Goal: Find contact information: Find contact information

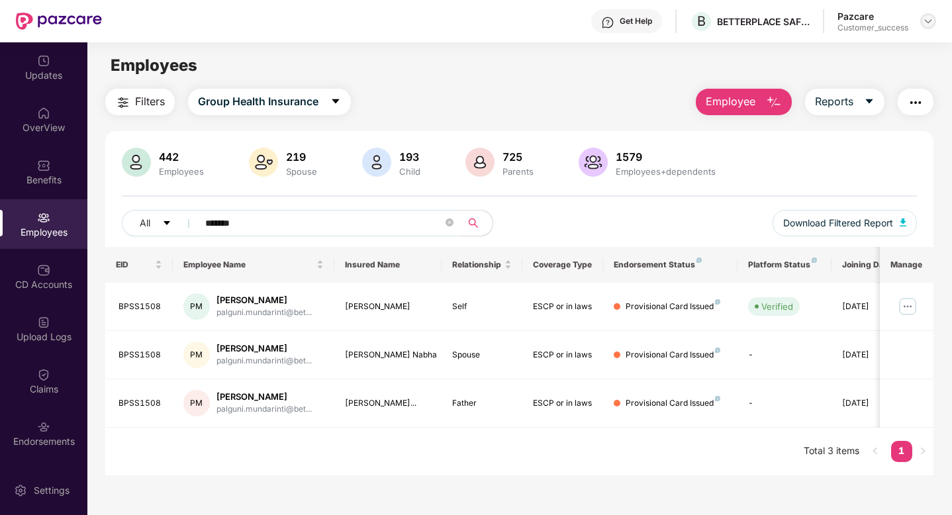
click at [932, 24] on img at bounding box center [928, 21] width 11 height 11
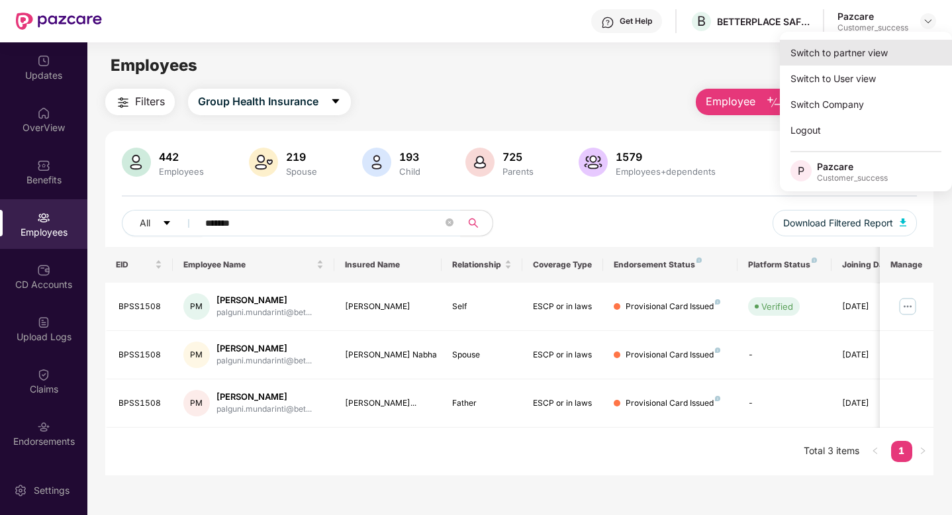
click at [890, 52] on div "Switch to partner view" at bounding box center [866, 53] width 172 height 26
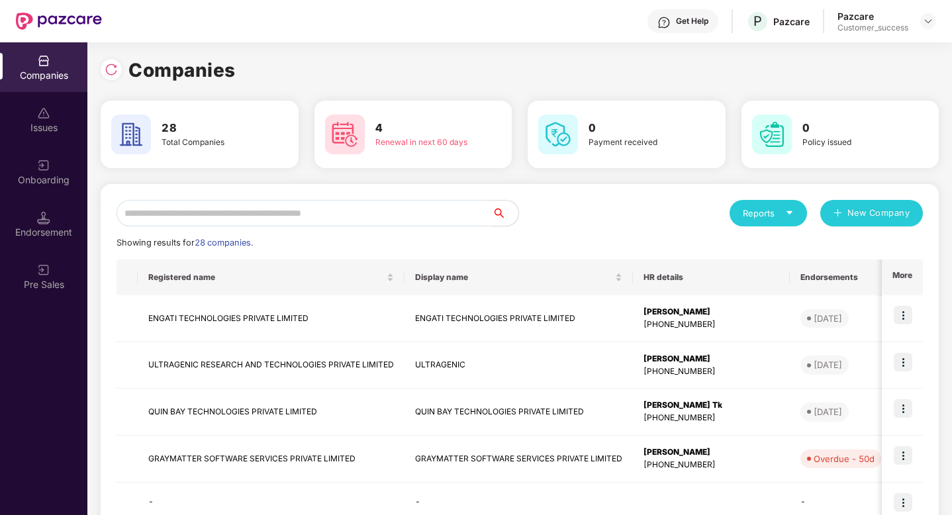
click at [238, 222] on input "text" at bounding box center [303, 213] width 375 height 26
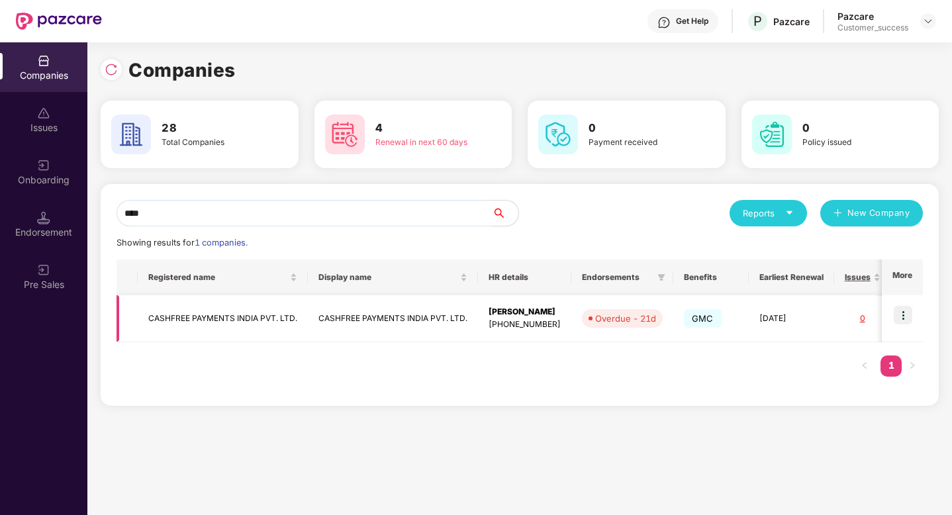
type input "****"
click at [908, 321] on img at bounding box center [902, 315] width 19 height 19
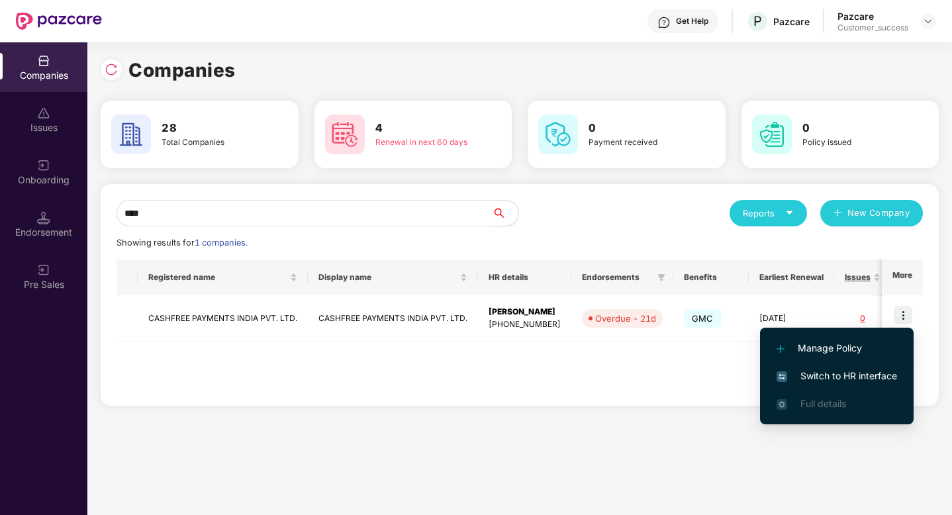
click at [860, 386] on li "Switch to HR interface" at bounding box center [837, 376] width 154 height 28
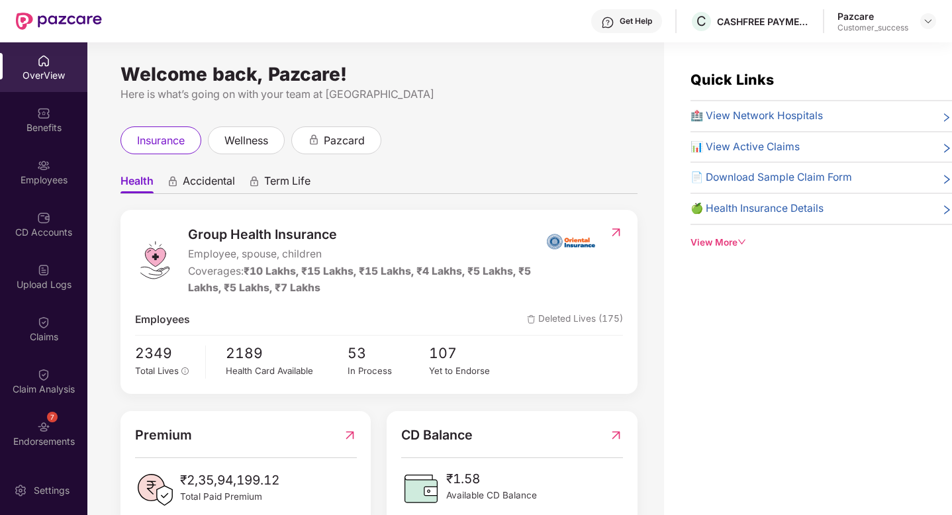
click at [48, 175] on div "Employees" at bounding box center [43, 179] width 87 height 13
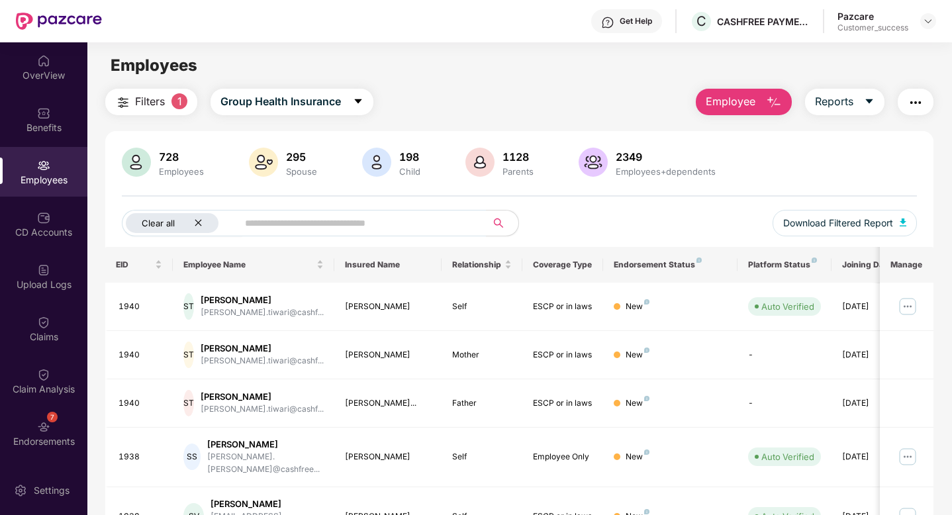
click at [199, 226] on icon "close" at bounding box center [198, 222] width 9 height 9
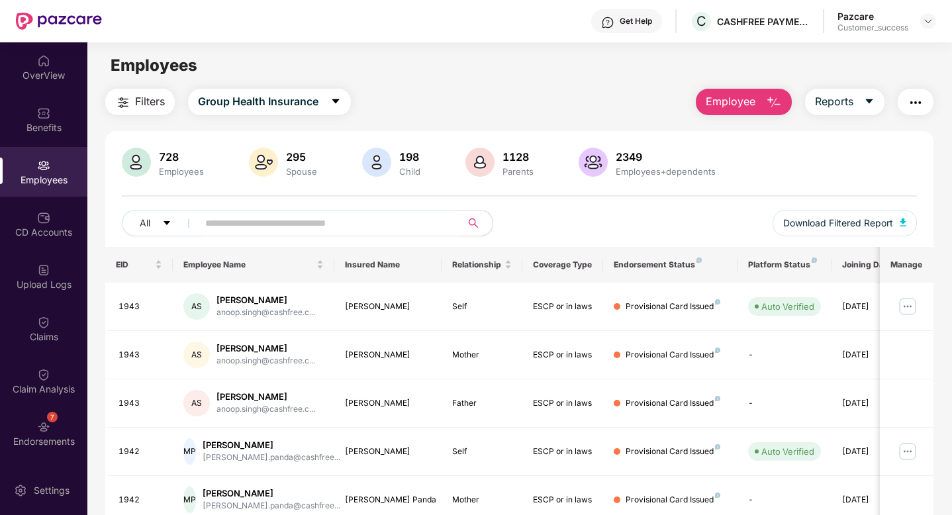
click at [226, 223] on input "text" at bounding box center [324, 223] width 238 height 20
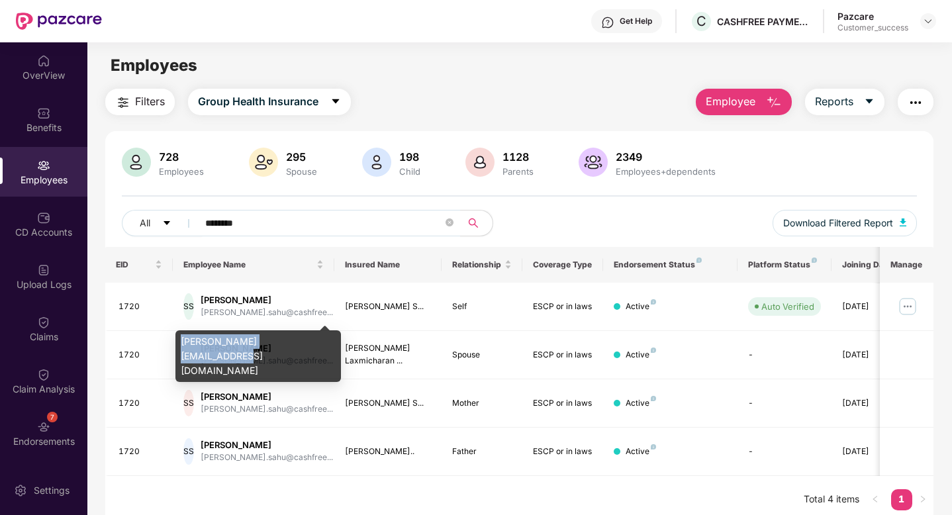
drag, startPoint x: 312, startPoint y: 340, endPoint x: 181, endPoint y: 335, distance: 130.5
click at [181, 335] on div "[PERSON_NAME][EMAIL_ADDRESS][DOMAIN_NAME]" at bounding box center [257, 356] width 165 height 52
copy div "[PERSON_NAME][EMAIL_ADDRESS][DOMAIN_NAME]"
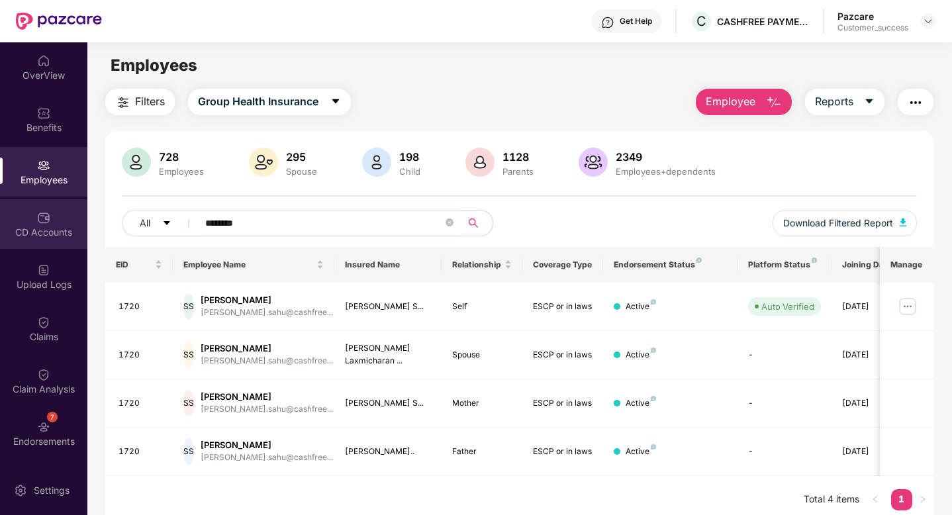
drag, startPoint x: 274, startPoint y: 222, endPoint x: 50, endPoint y: 218, distance: 224.4
click at [75, 218] on div "OverView Benefits Employees CD Accounts Upload Logs Claims Claim Analysis 7 End…" at bounding box center [476, 278] width 952 height 473
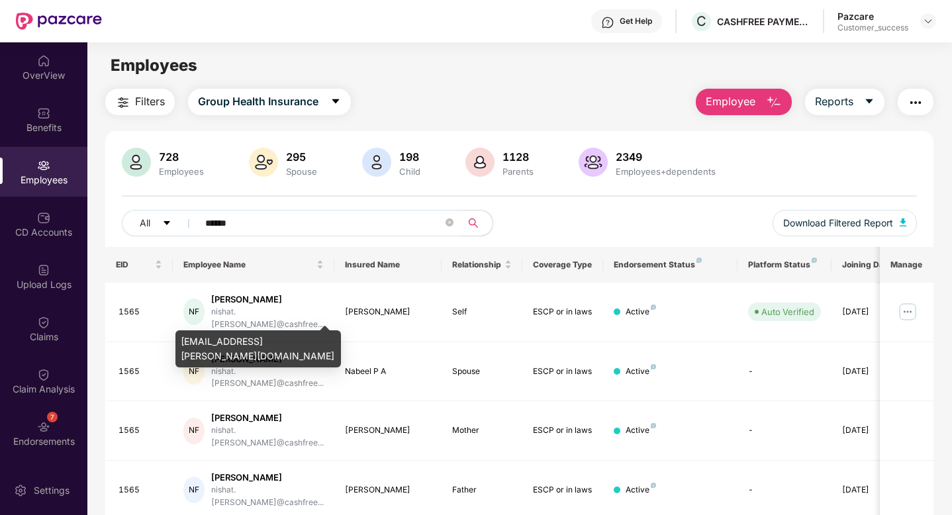
type input "******"
drag, startPoint x: 302, startPoint y: 343, endPoint x: 177, endPoint y: 341, distance: 125.8
click at [177, 341] on div "[EMAIL_ADDRESS][PERSON_NAME][DOMAIN_NAME]" at bounding box center [257, 348] width 165 height 37
copy div "[EMAIL_ADDRESS][PERSON_NAME][DOMAIN_NAME]"
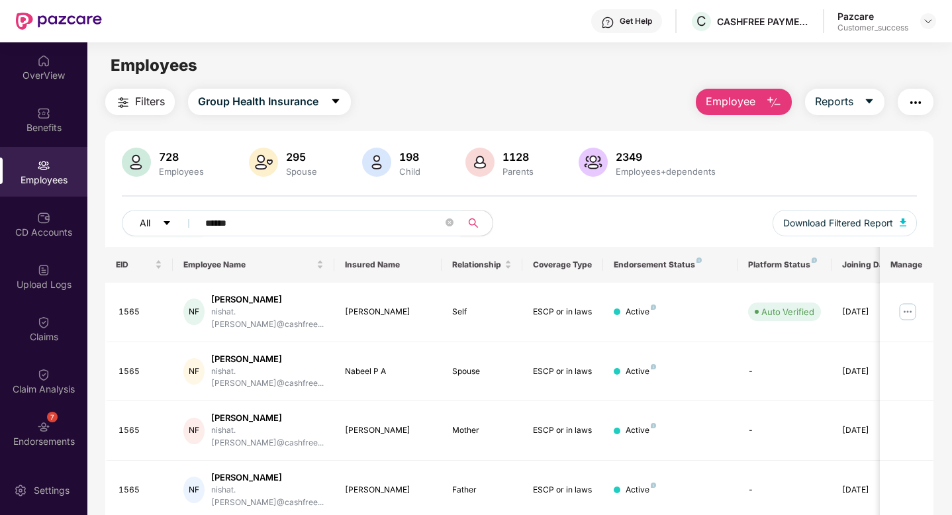
drag, startPoint x: 255, startPoint y: 220, endPoint x: 187, endPoint y: 220, distance: 68.2
click at [193, 220] on span "******" at bounding box center [324, 223] width 271 height 26
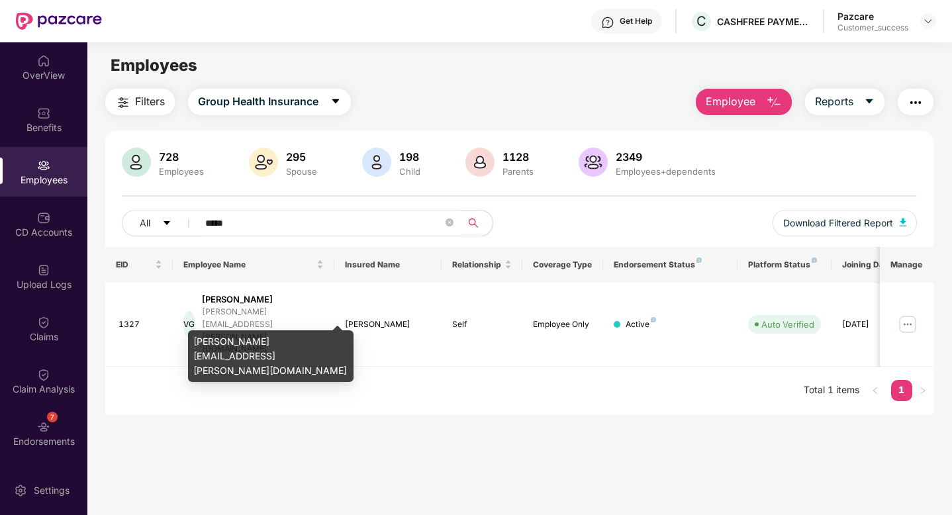
type input "*****"
drag, startPoint x: 308, startPoint y: 340, endPoint x: 192, endPoint y: 340, distance: 116.5
click at [192, 340] on div "[PERSON_NAME][EMAIL_ADDRESS][PERSON_NAME][DOMAIN_NAME]" at bounding box center [270, 356] width 165 height 52
copy div "[PERSON_NAME][EMAIL_ADDRESS][PERSON_NAME][DOMAIN_NAME]"
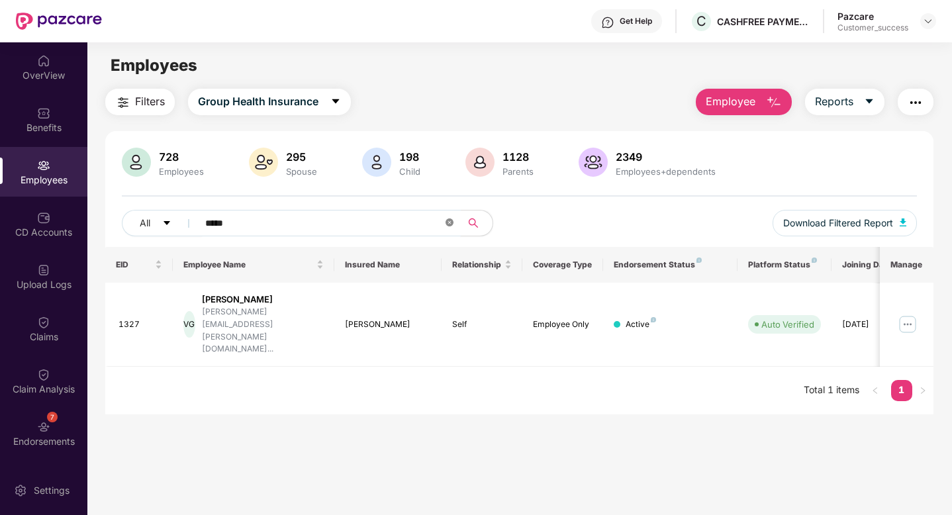
click at [453, 222] on icon "close-circle" at bounding box center [449, 222] width 8 height 8
